Goal: Transaction & Acquisition: Purchase product/service

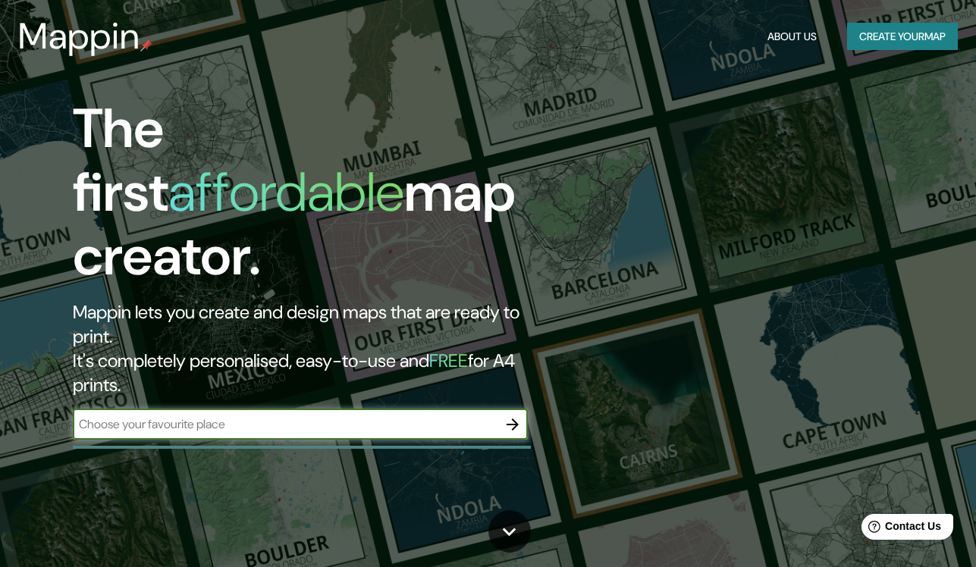
click at [192, 416] on input "text" at bounding box center [285, 424] width 425 height 17
type input "culiacan"
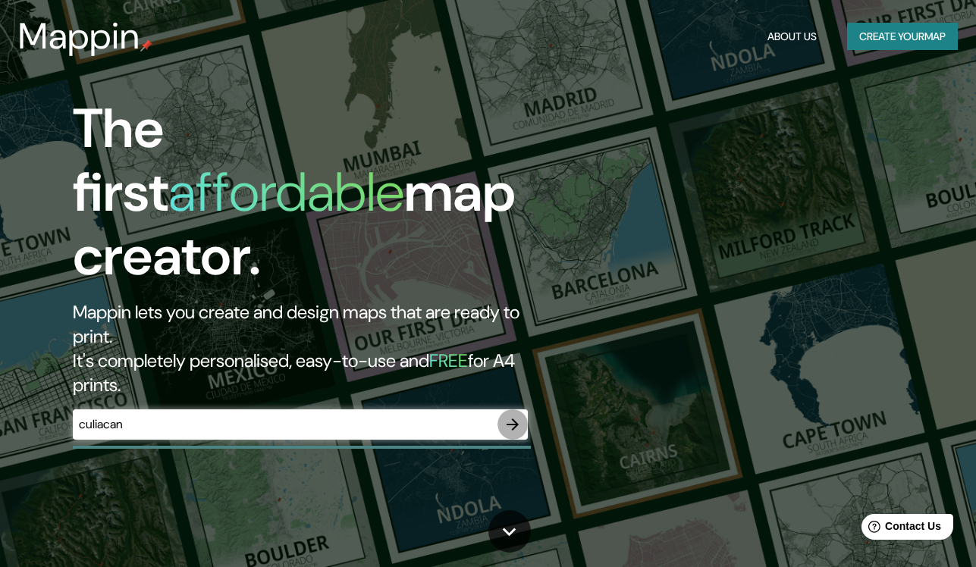
click at [516, 416] on icon "button" at bounding box center [513, 425] width 18 height 18
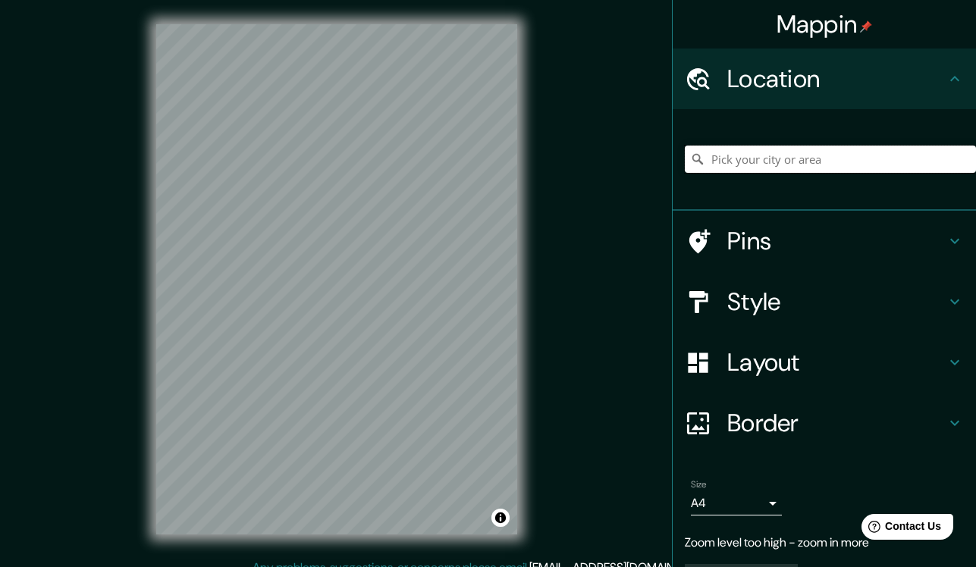
click at [792, 161] on input "Pick your city or area" at bounding box center [830, 159] width 291 height 27
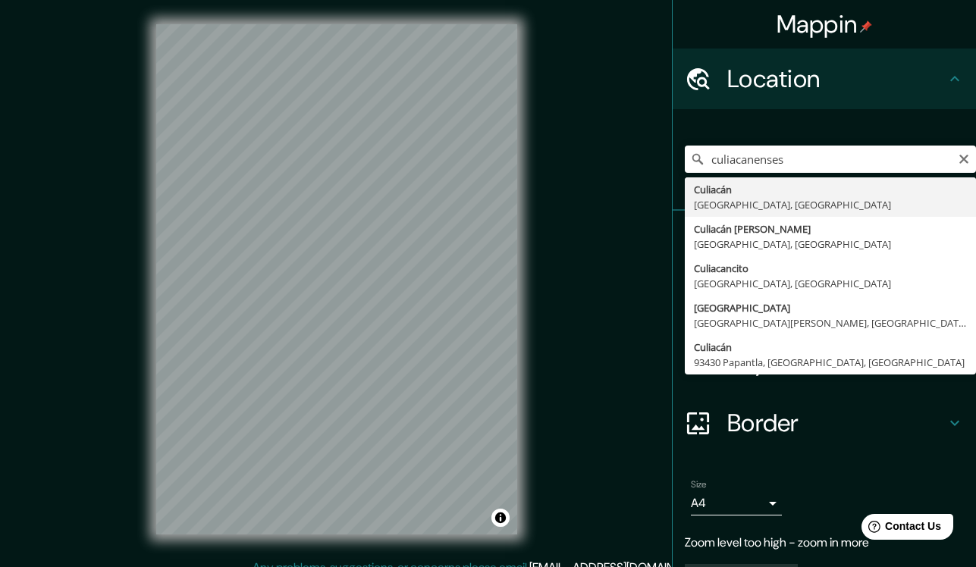
drag, startPoint x: 799, startPoint y: 182, endPoint x: 811, endPoint y: 206, distance: 26.8
type input "Culiacán, [GEOGRAPHIC_DATA], [GEOGRAPHIC_DATA]"
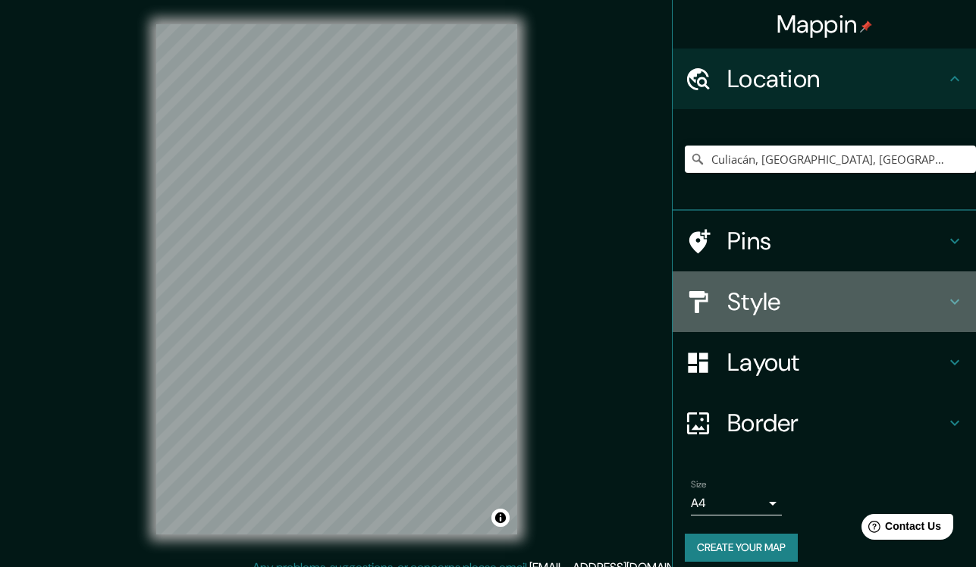
click at [772, 290] on h4 "Style" at bounding box center [836, 302] width 218 height 30
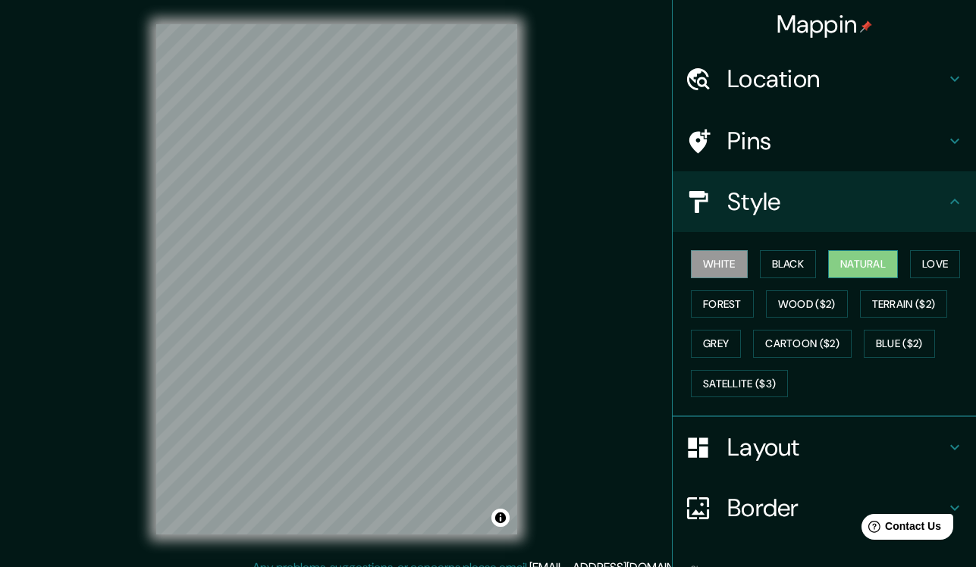
click at [870, 265] on button "Natural" at bounding box center [863, 264] width 70 height 28
click at [941, 268] on button "Love" at bounding box center [935, 264] width 50 height 28
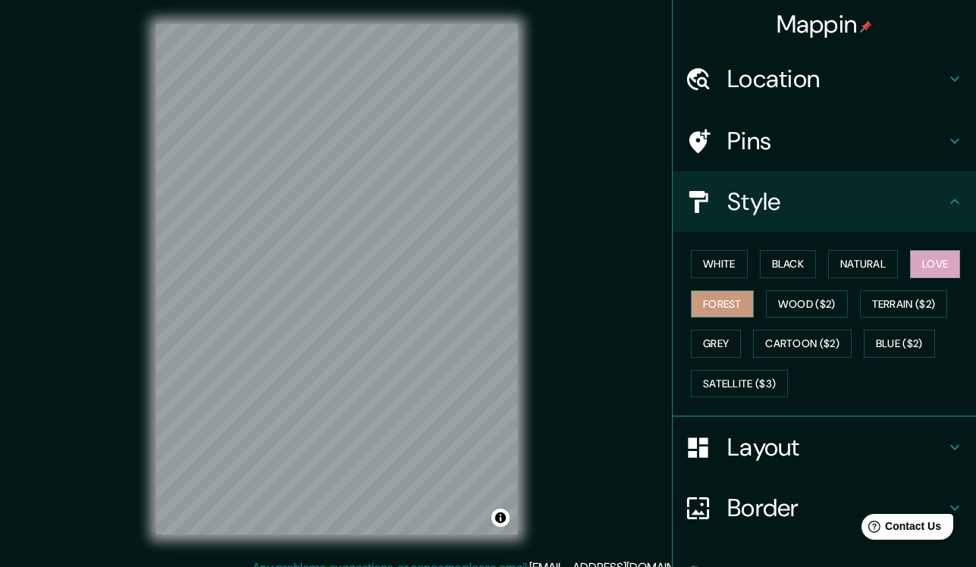
click at [726, 297] on button "Forest" at bounding box center [722, 304] width 63 height 28
click at [808, 297] on button "Wood ($2)" at bounding box center [807, 304] width 82 height 28
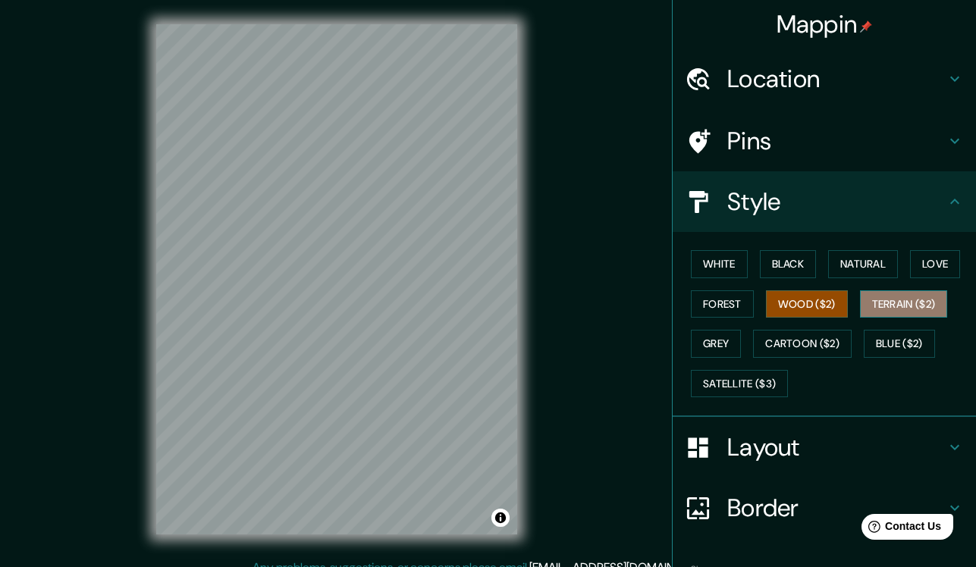
click at [909, 298] on button "Terrain ($2)" at bounding box center [904, 304] width 88 height 28
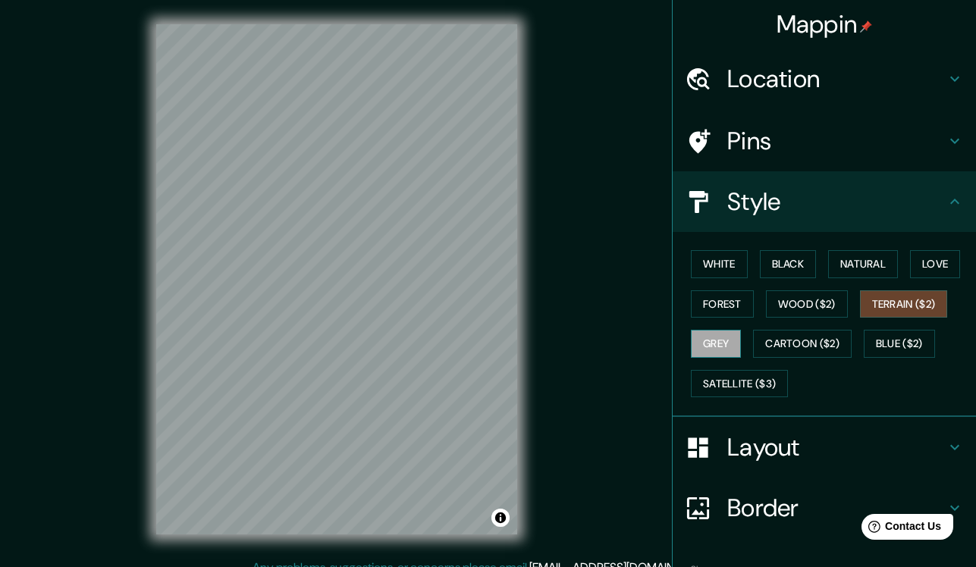
click at [725, 336] on button "Grey" at bounding box center [716, 344] width 50 height 28
click at [748, 381] on button "Satellite ($3)" at bounding box center [739, 384] width 97 height 28
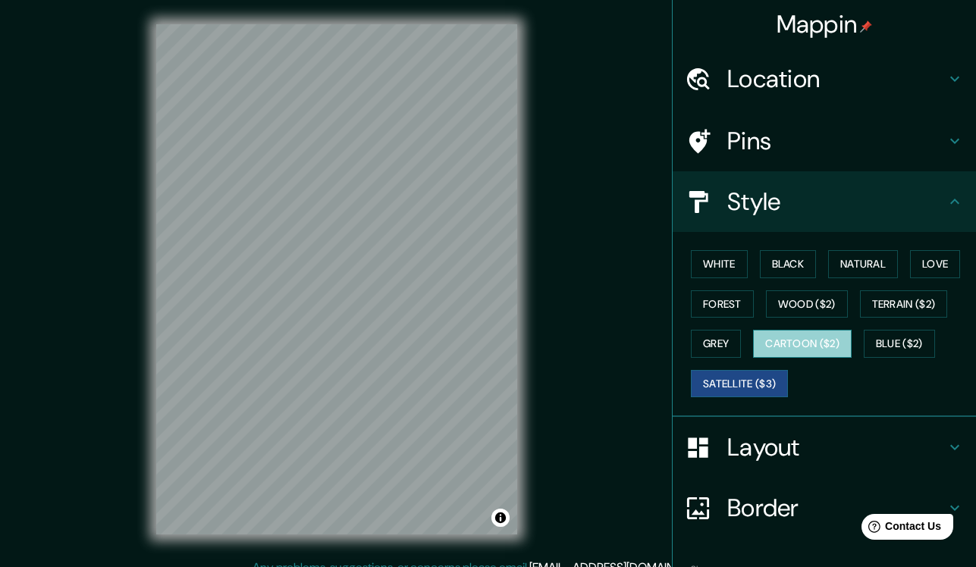
click at [811, 352] on button "Cartoon ($2)" at bounding box center [802, 344] width 99 height 28
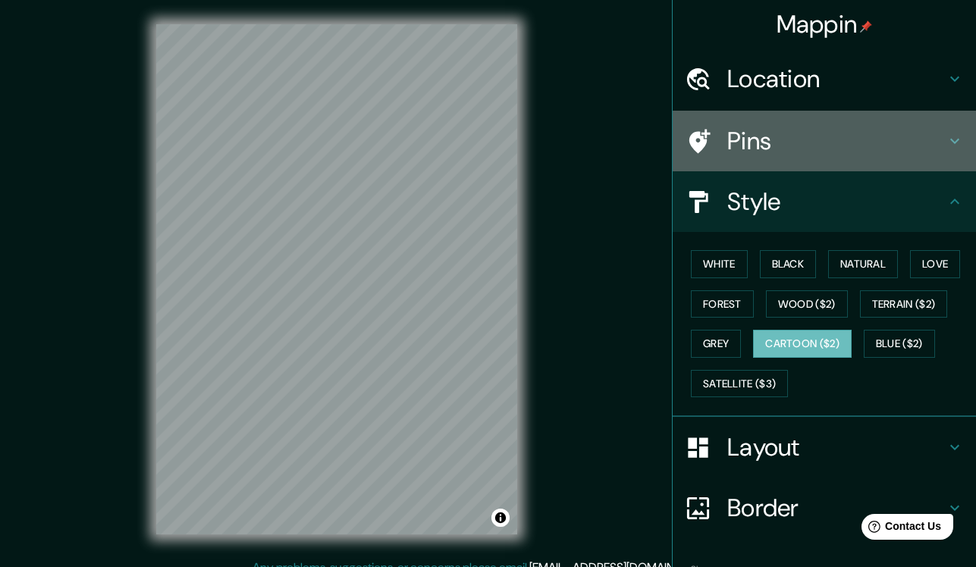
click at [842, 137] on h4 "Pins" at bounding box center [836, 141] width 218 height 30
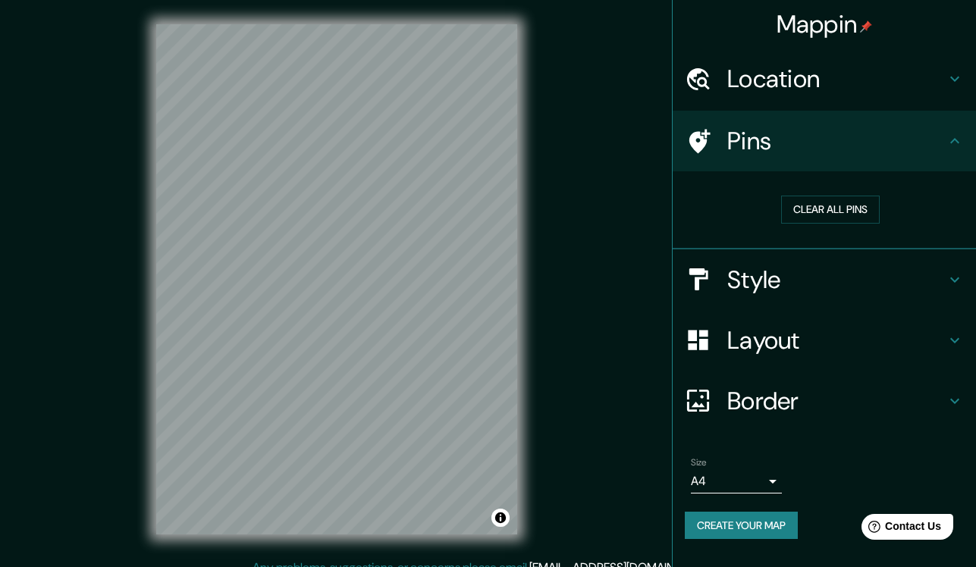
click at [842, 137] on h4 "Pins" at bounding box center [836, 141] width 218 height 30
click at [812, 397] on h4 "Border" at bounding box center [836, 401] width 218 height 30
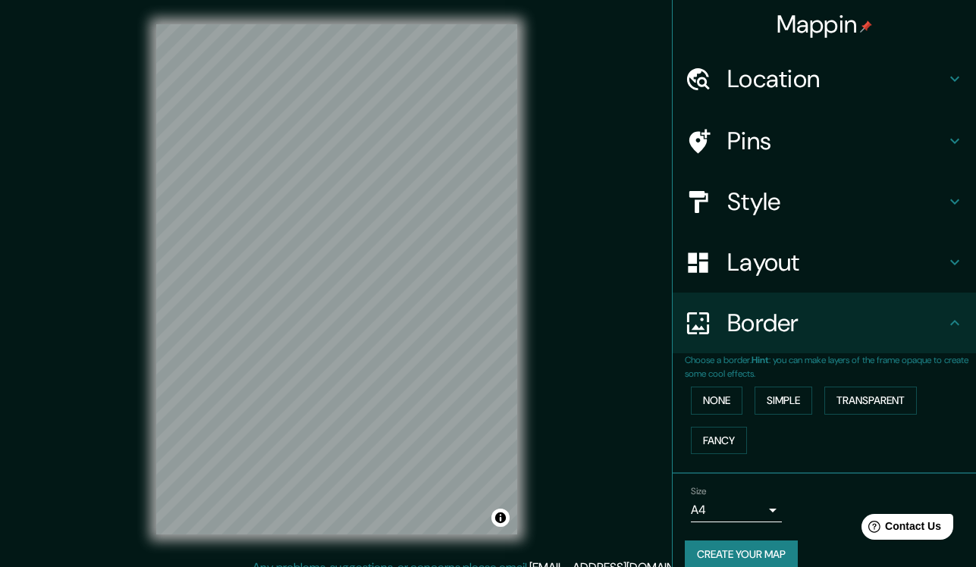
click at [842, 333] on h4 "Border" at bounding box center [836, 323] width 218 height 30
click at [809, 261] on h4 "Layout" at bounding box center [836, 262] width 218 height 30
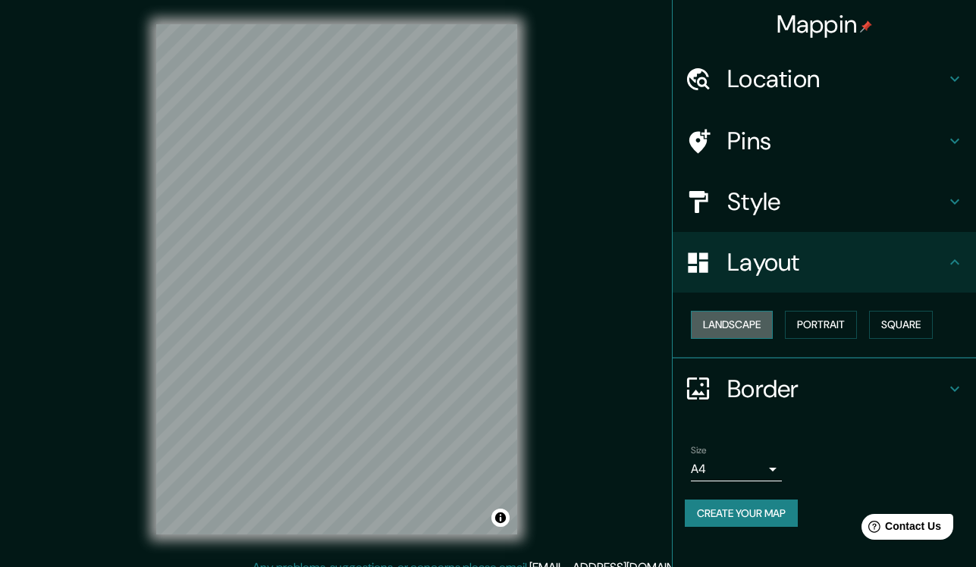
click at [753, 315] on button "Landscape" at bounding box center [732, 325] width 82 height 28
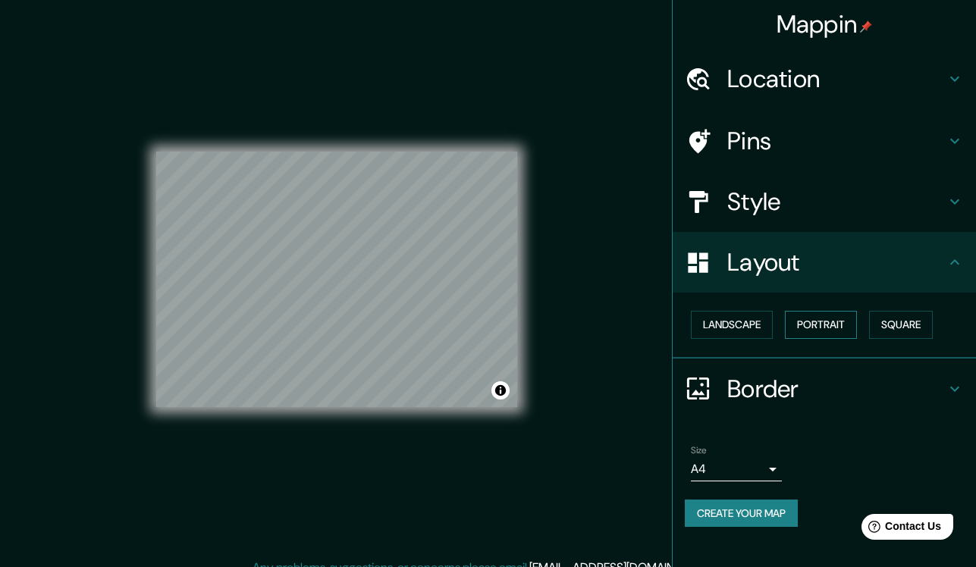
click at [840, 315] on button "Portrait" at bounding box center [821, 325] width 72 height 28
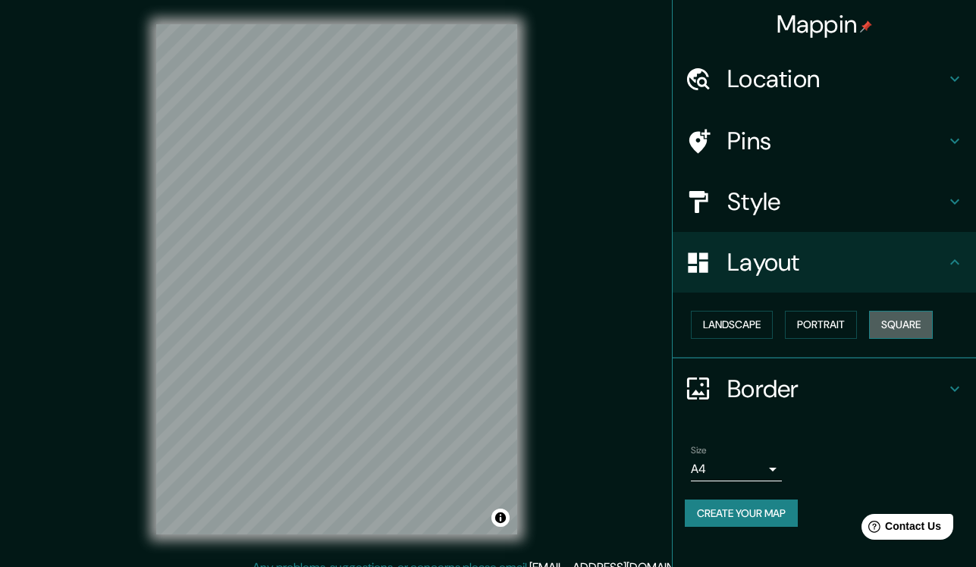
click at [878, 319] on button "Square" at bounding box center [901, 325] width 64 height 28
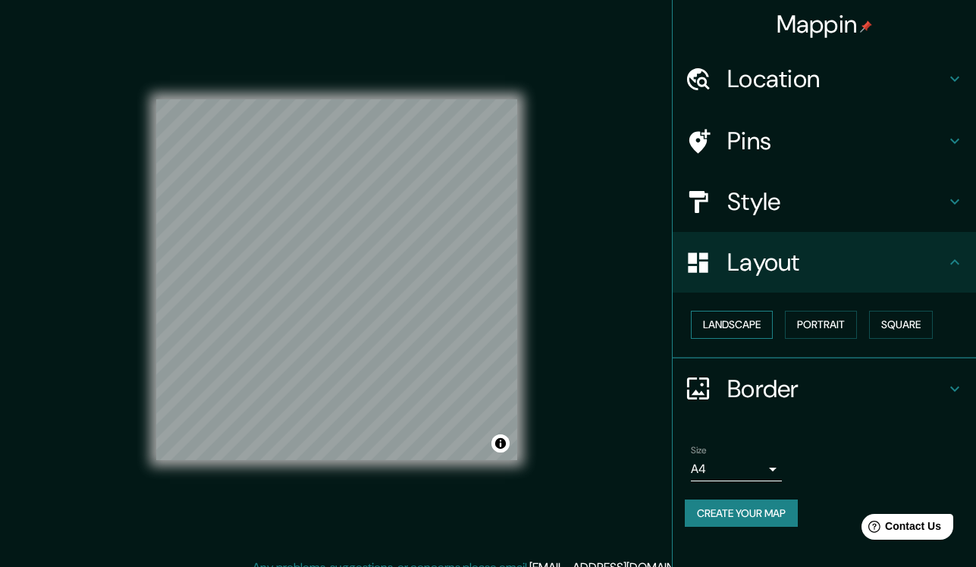
click at [735, 322] on button "Landscape" at bounding box center [732, 325] width 82 height 28
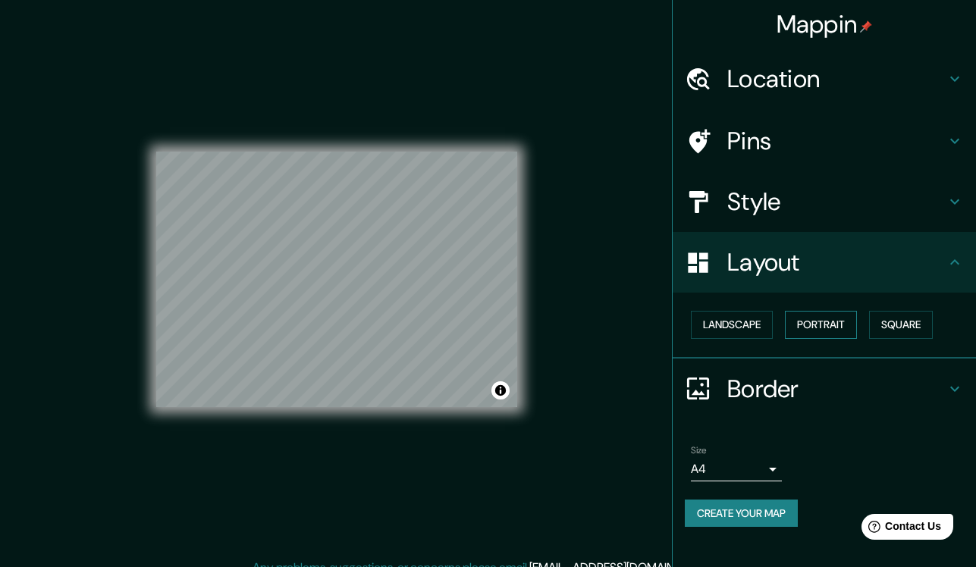
click at [811, 323] on button "Portrait" at bounding box center [821, 325] width 72 height 28
